Goal: Transaction & Acquisition: Purchase product/service

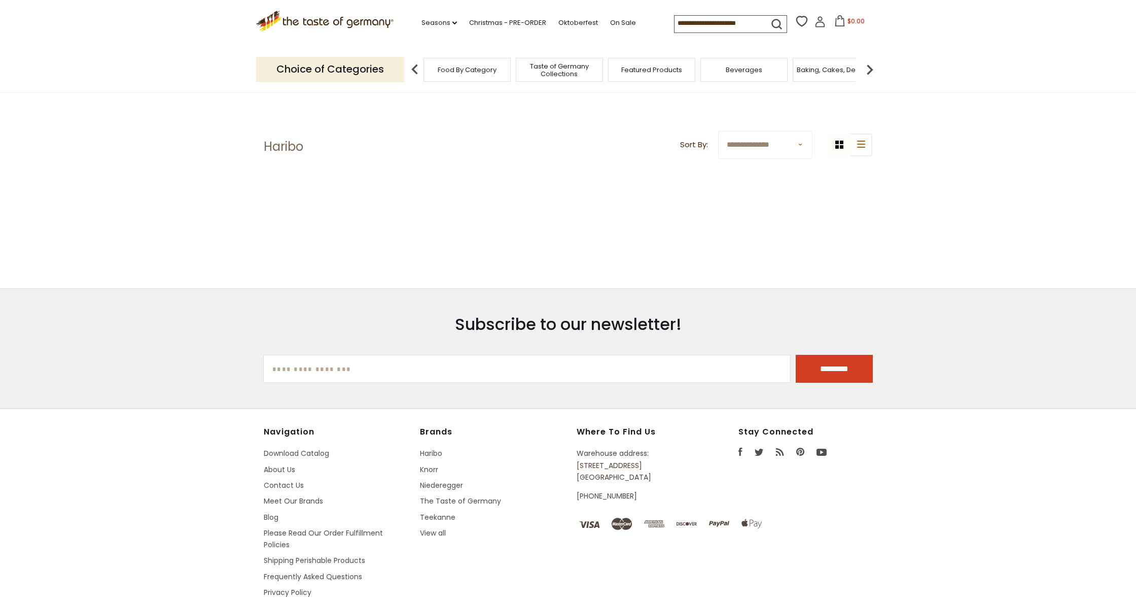
click at [419, 183] on div at bounding box center [568, 213] width 609 height 70
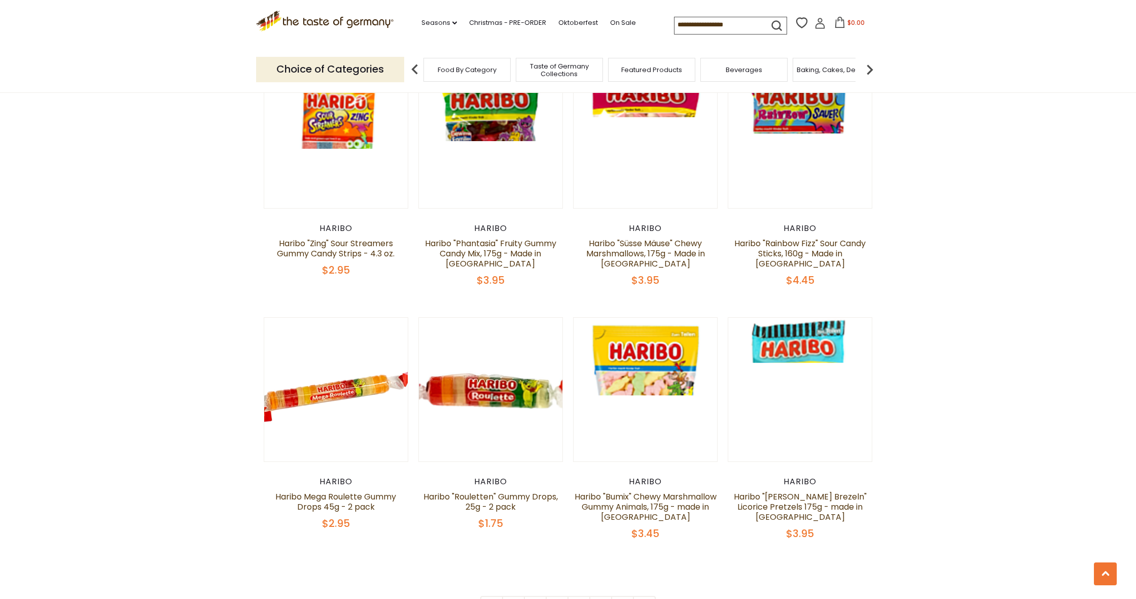
scroll to position [1927, 0]
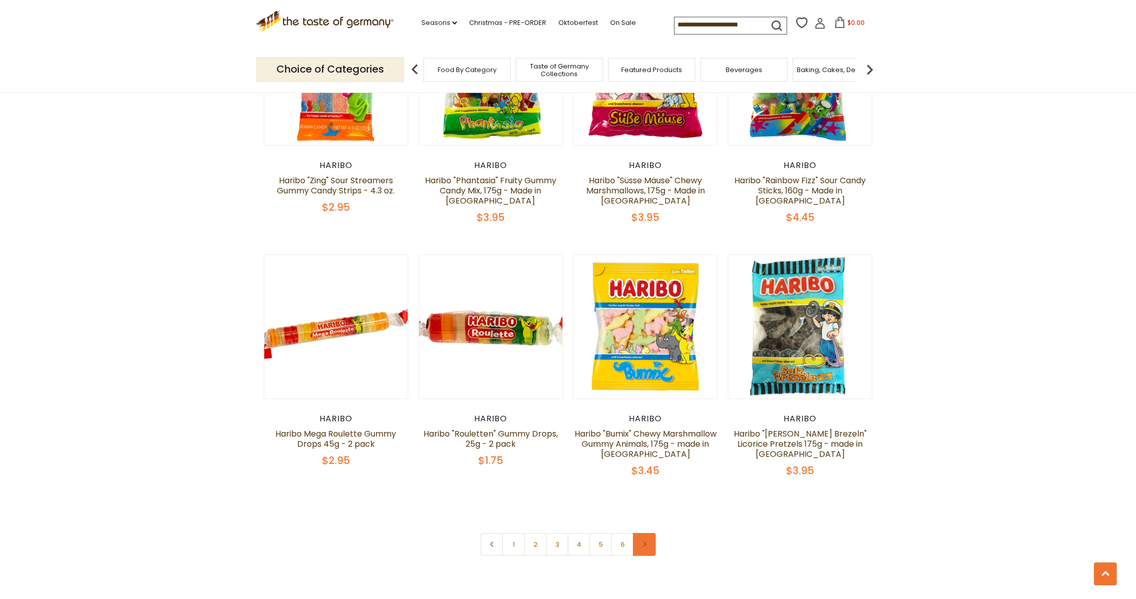
click at [647, 533] on link at bounding box center [644, 544] width 23 height 23
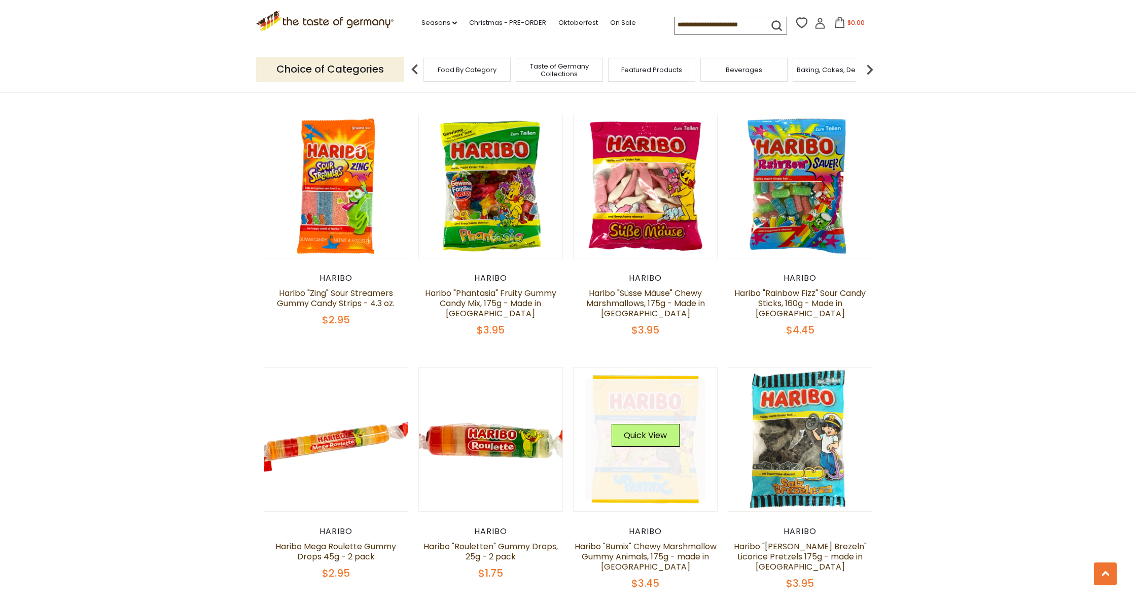
scroll to position [1996, 0]
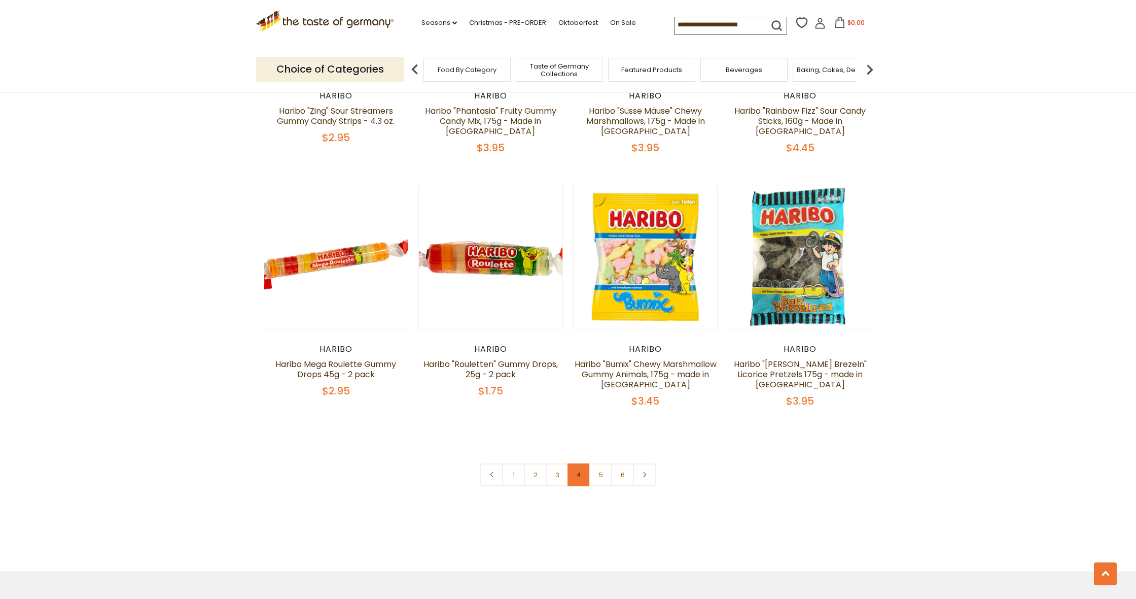
click at [571, 463] on link "4" at bounding box center [579, 474] width 23 height 23
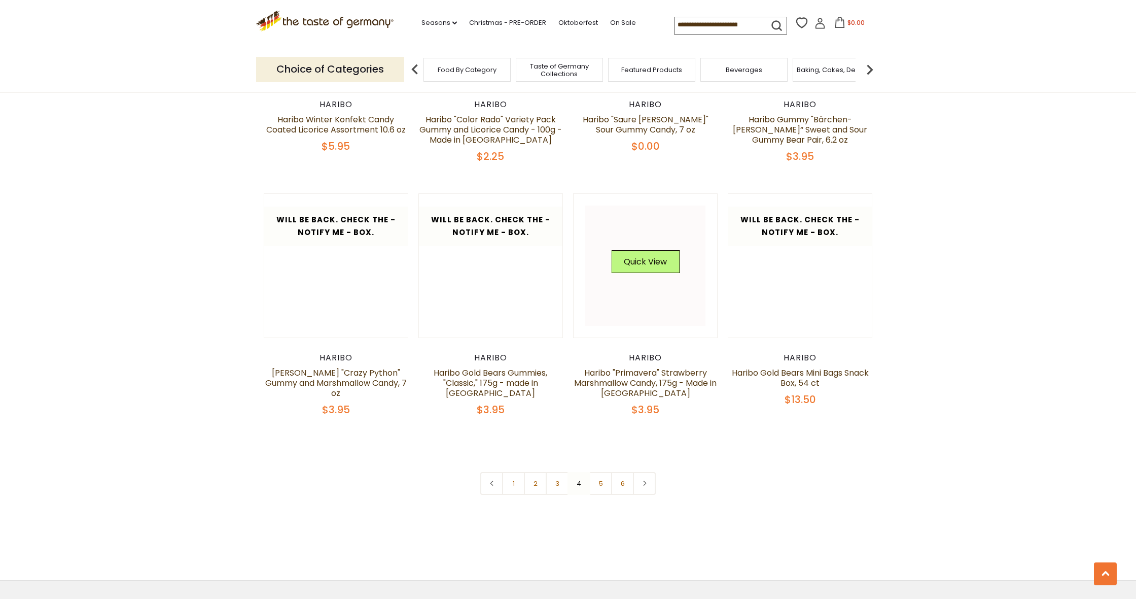
scroll to position [2061, 0]
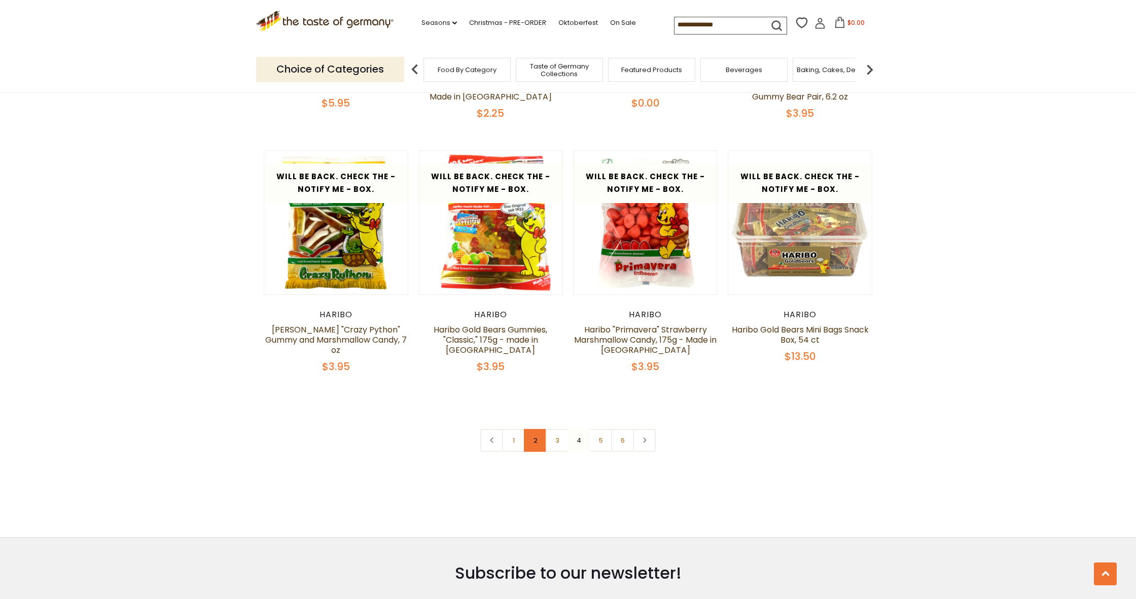
click at [537, 429] on link "2" at bounding box center [535, 440] width 23 height 23
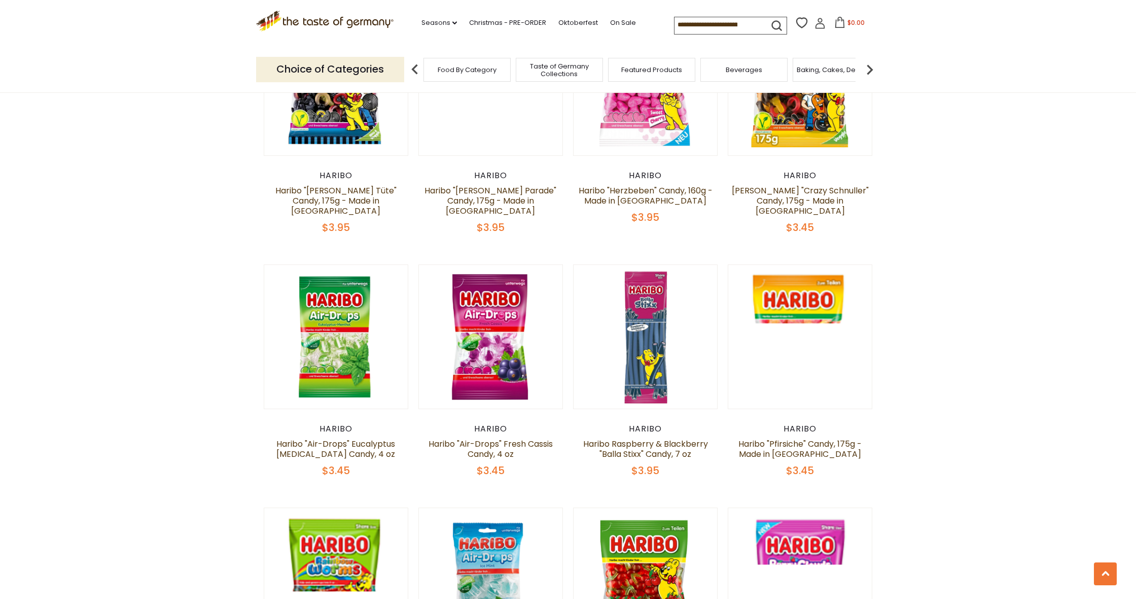
scroll to position [2023, 0]
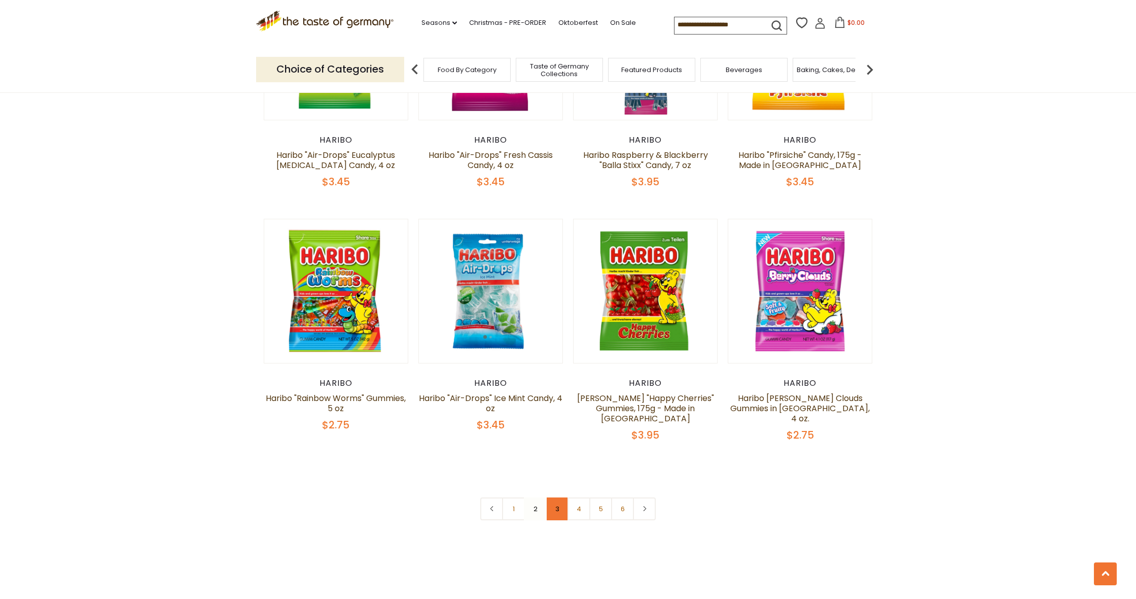
click at [562, 497] on link "3" at bounding box center [557, 508] width 23 height 23
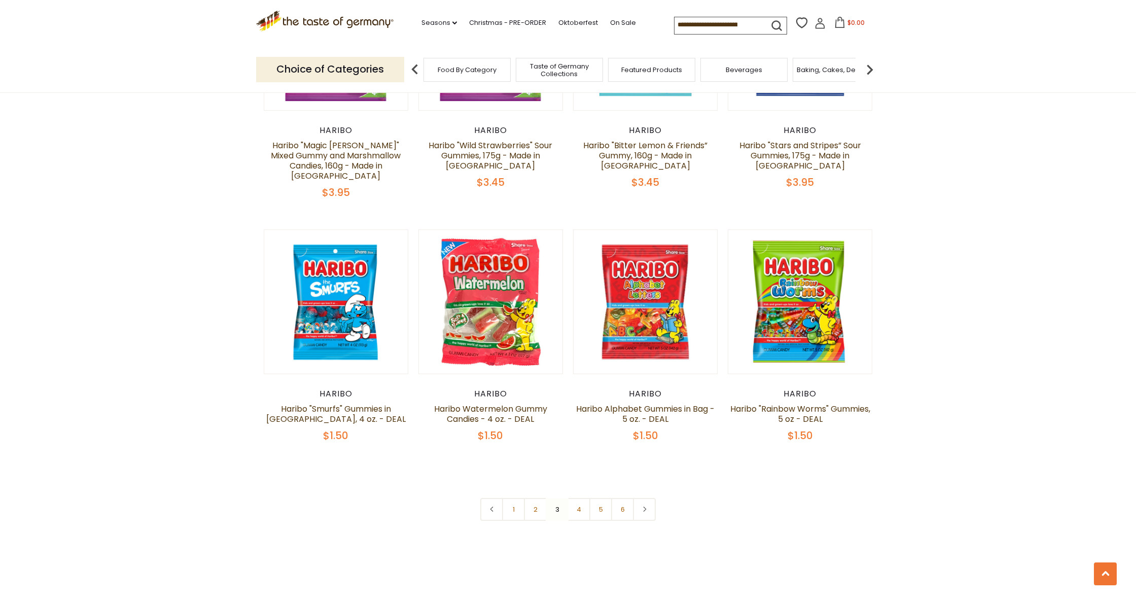
scroll to position [2134, 0]
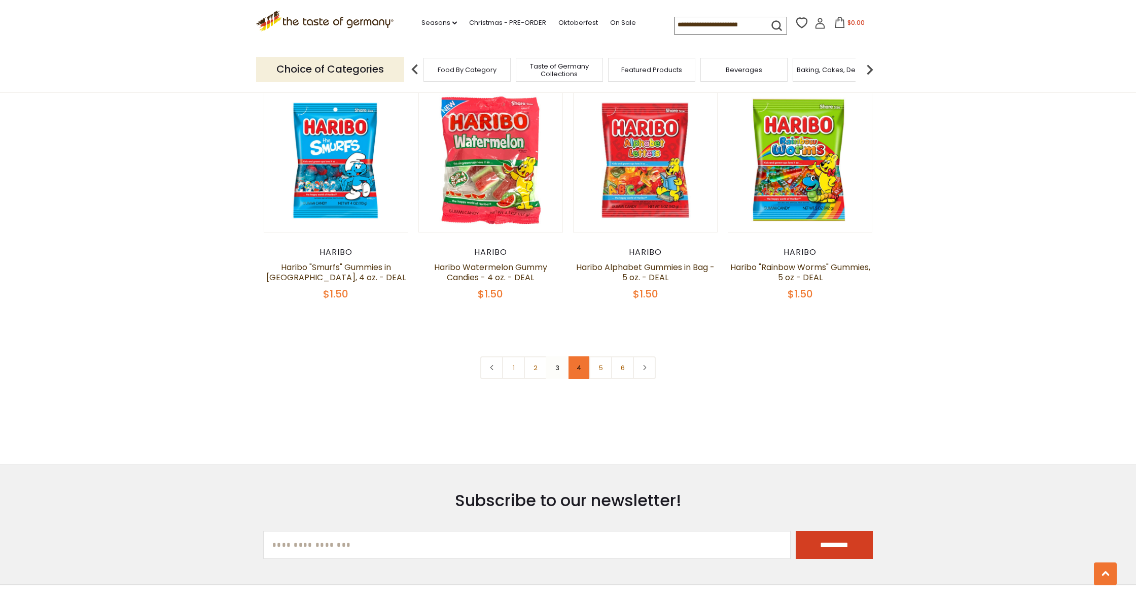
click at [579, 356] on link "4" at bounding box center [579, 367] width 23 height 23
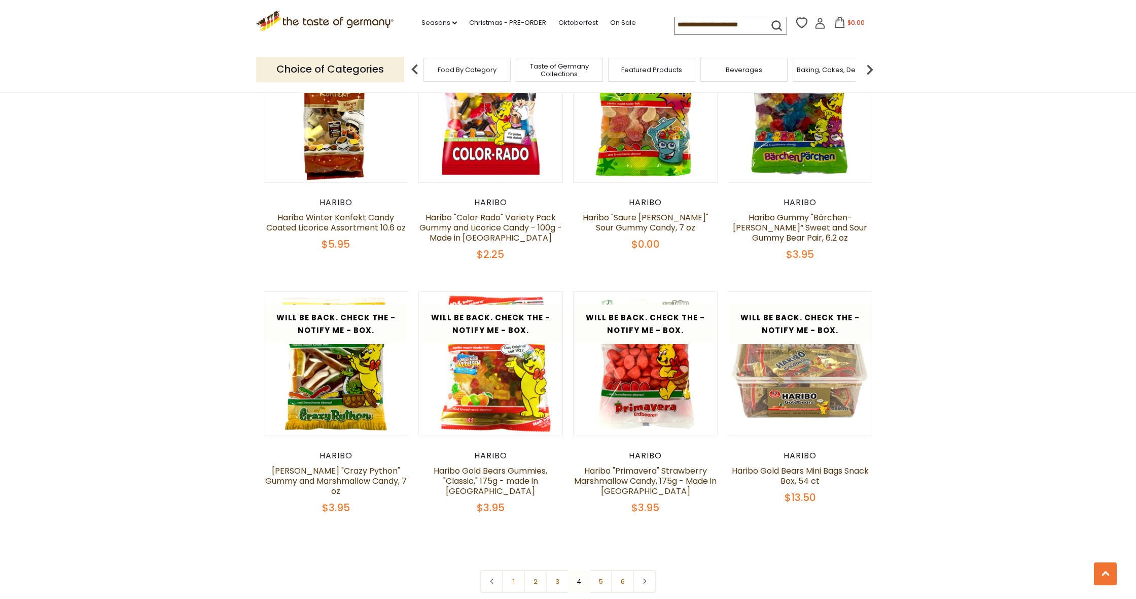
scroll to position [1983, 0]
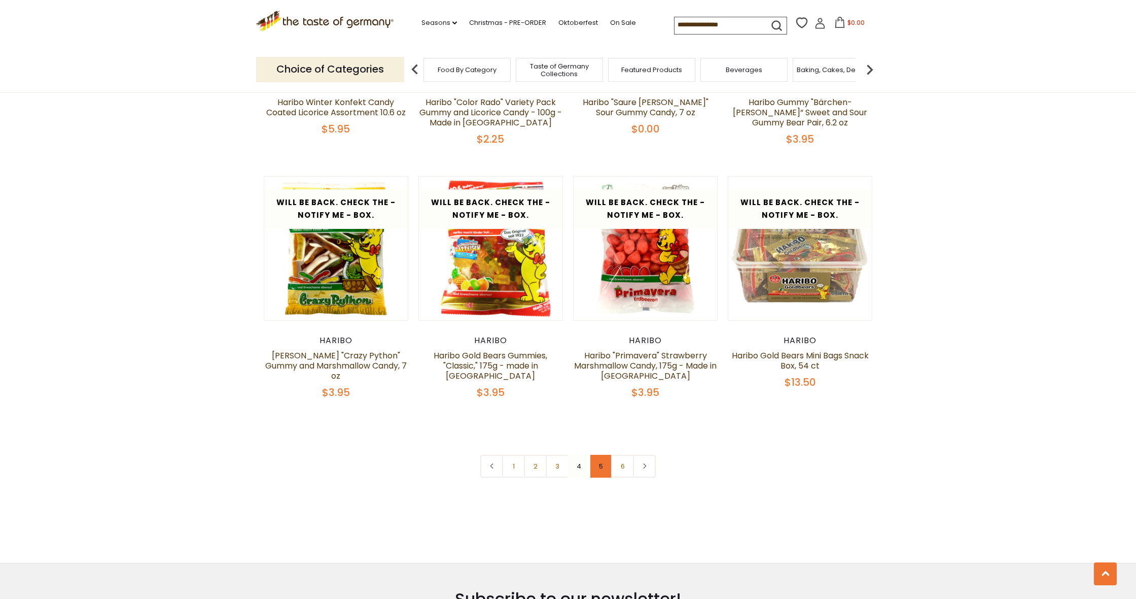
click at [606, 454] on link "5" at bounding box center [600, 465] width 23 height 23
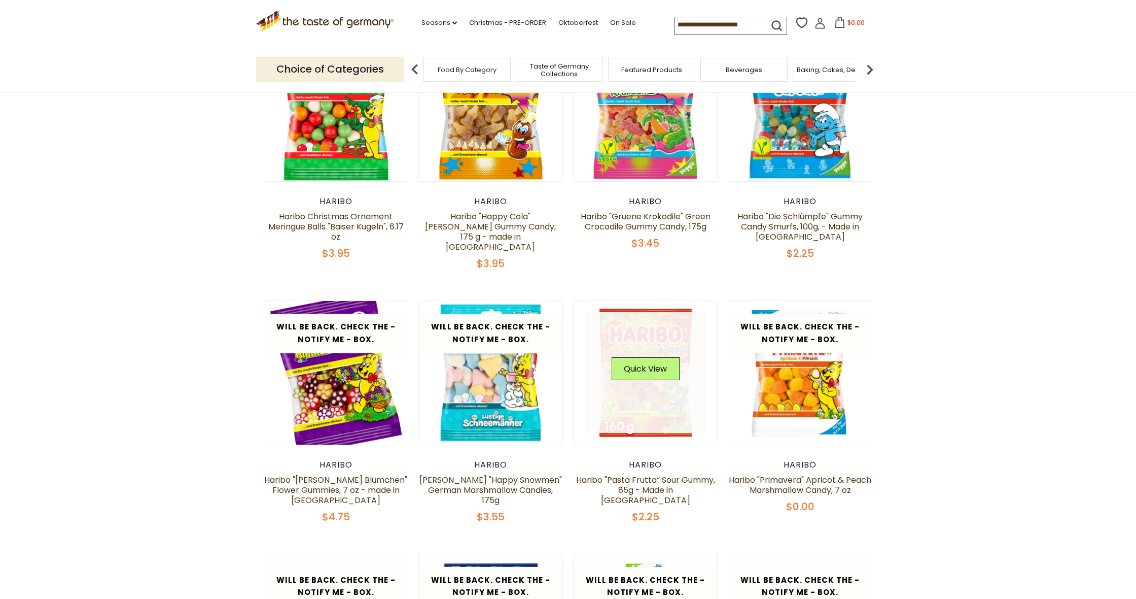
scroll to position [164, 0]
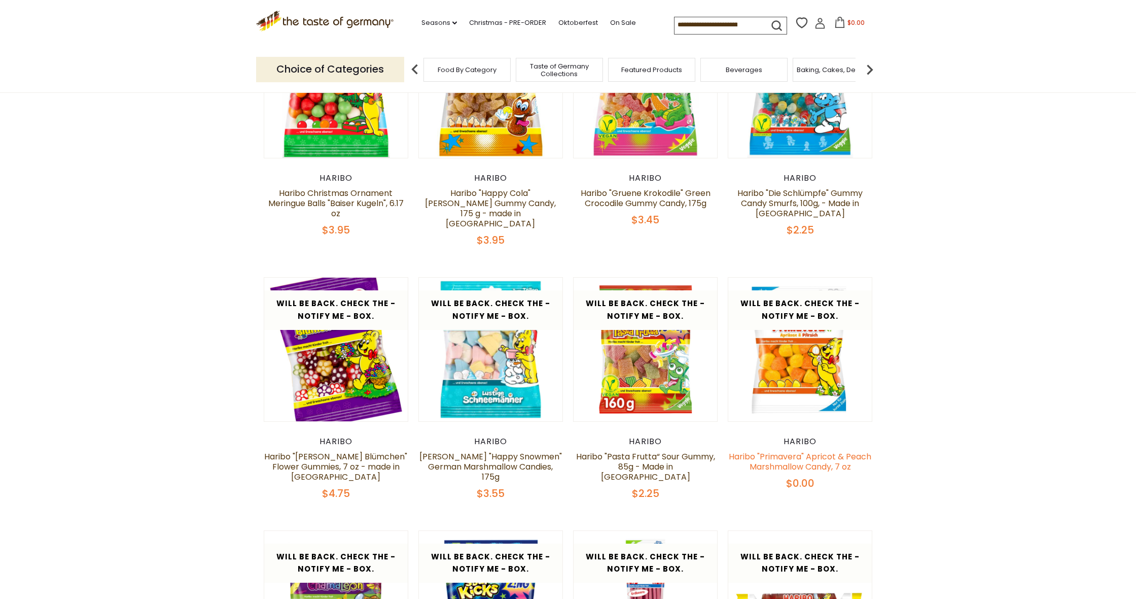
click at [759, 460] on link "Haribo "Primavera" Apricot & Peach Marshmallow Candy, 7 oz" at bounding box center [800, 461] width 143 height 22
